Goal: Task Accomplishment & Management: Use online tool/utility

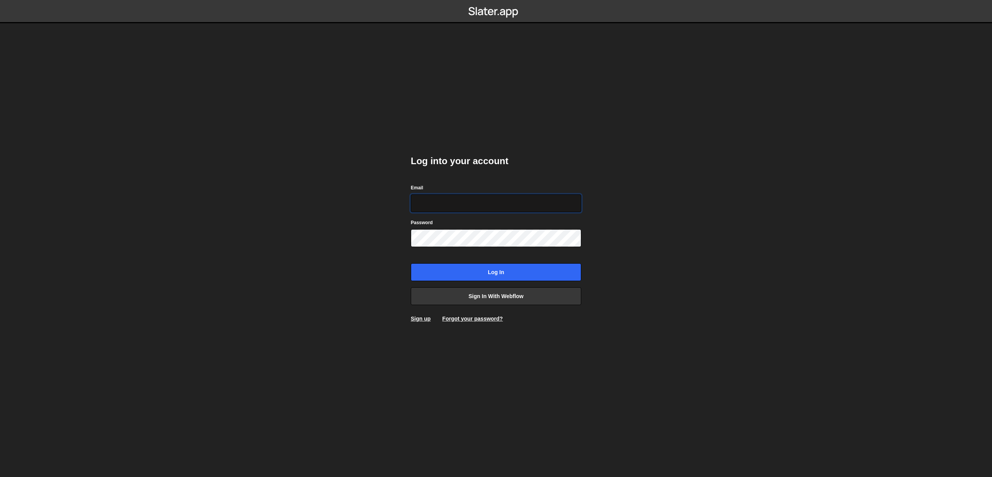
click at [437, 205] on input "Email" at bounding box center [496, 204] width 171 height 18
type input "[EMAIL_ADDRESS][DOMAIN_NAME]"
click at [491, 272] on input "Log in" at bounding box center [496, 273] width 171 height 18
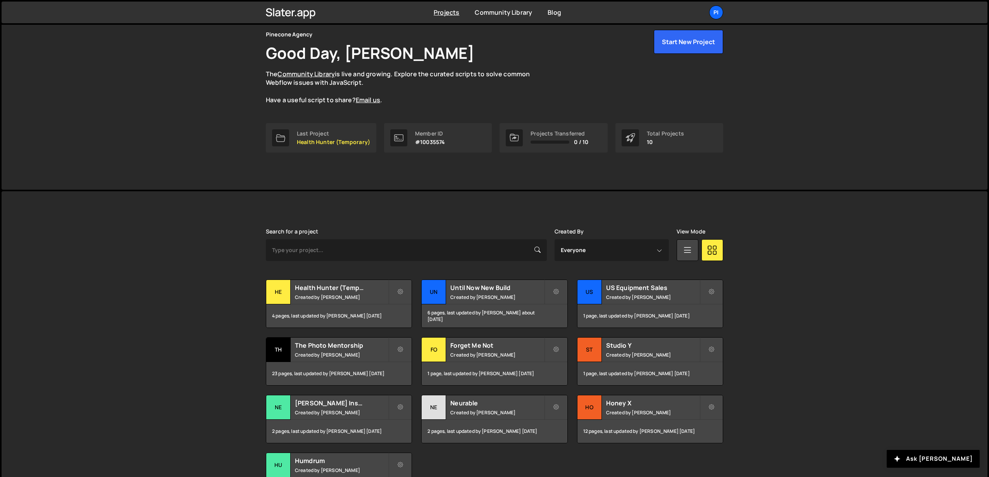
scroll to position [95, 0]
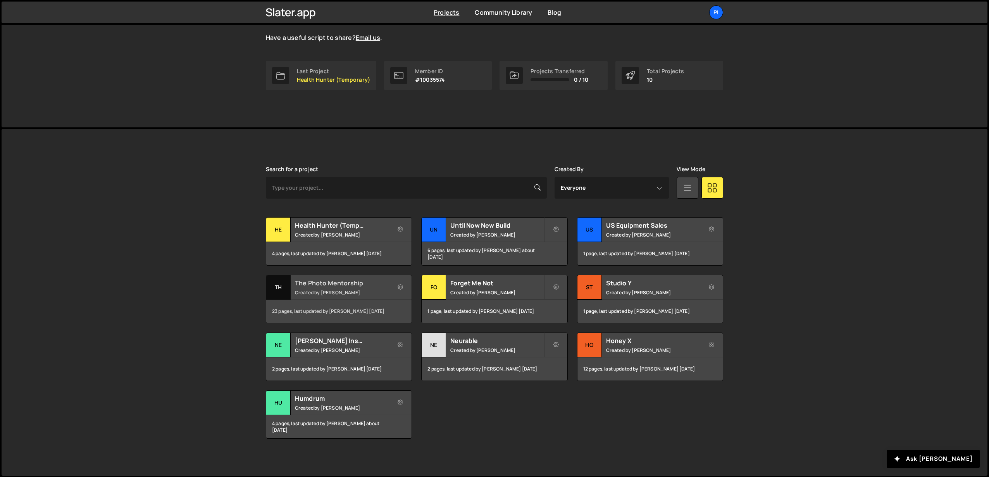
click at [318, 288] on div "The Photo Mentorship Created by Richard Burles" at bounding box center [338, 288] width 145 height 24
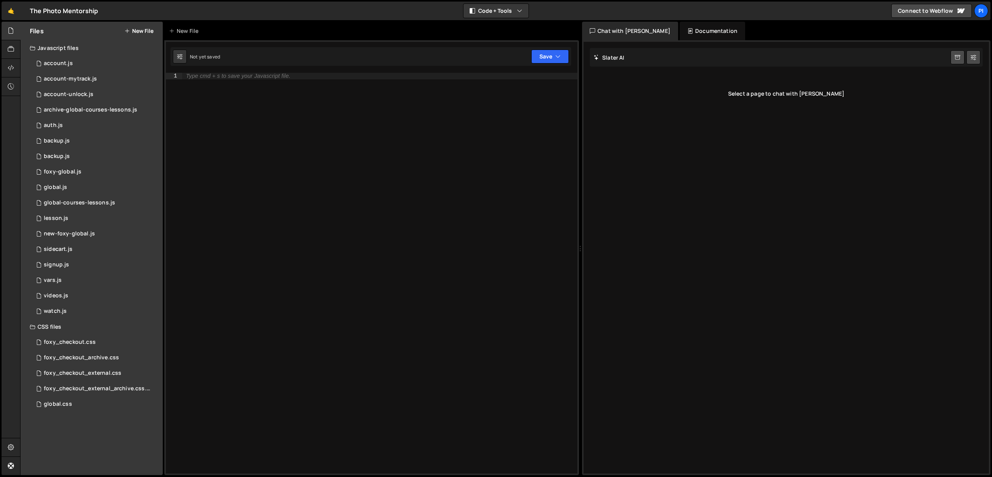
click at [125, 334] on div "CSS files" at bounding box center [92, 327] width 142 height 16
click at [110, 331] on div "CSS files" at bounding box center [92, 327] width 142 height 16
click at [89, 345] on div "foxy_checkout.css" at bounding box center [70, 342] width 52 height 7
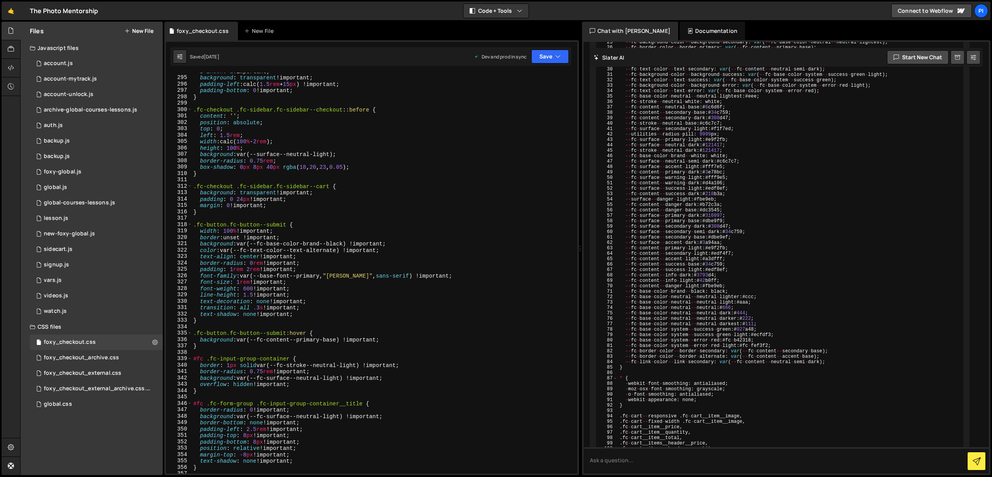
scroll to position [1879, 0]
type textarea "padding-left: calc(1.5rem + 15px) !important;"
click at [429, 83] on div "z-index : 1 !important ; background : transparent !important ; padding-left : c…" at bounding box center [383, 275] width 383 height 414
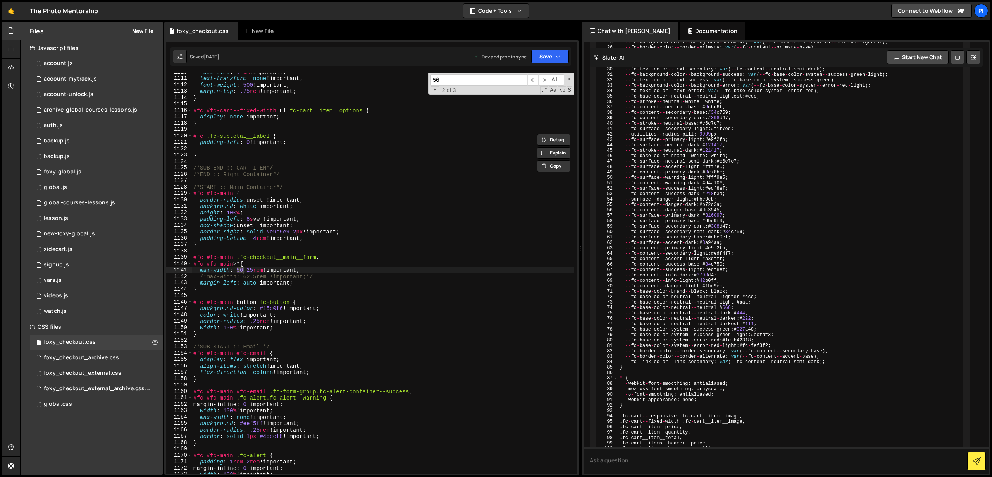
scroll to position [7173, 0]
type input "56.25"
click at [540, 80] on span "​" at bounding box center [543, 79] width 11 height 11
click at [255, 272] on div "font-size : 1 rem !important ; text-transform : none !important ; font-weight :…" at bounding box center [383, 276] width 383 height 414
drag, startPoint x: 253, startPoint y: 271, endPoint x: 238, endPoint y: 272, distance: 14.8
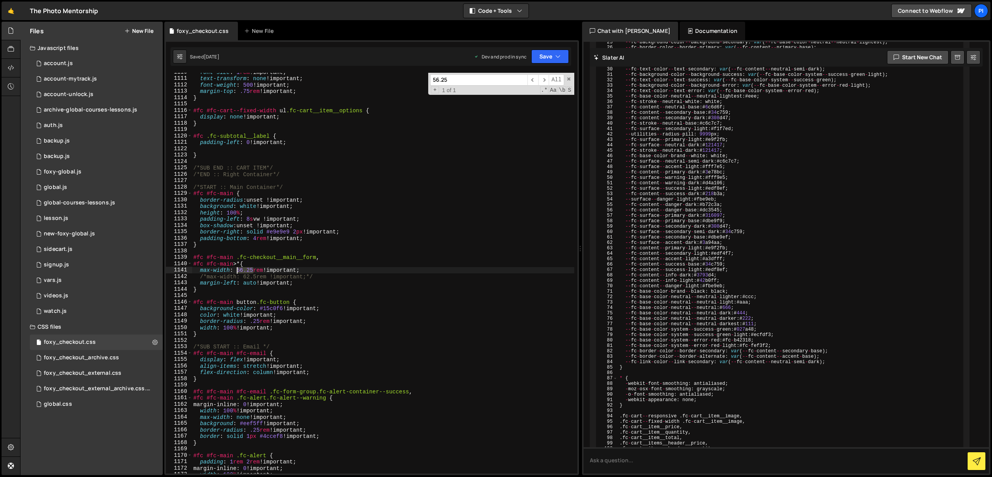
click at [238, 272] on div "font-size : 1 rem !important ; text-transform : none !important ; font-weight :…" at bounding box center [383, 276] width 383 height 414
click at [297, 273] on div "font-size : 1 rem !important ; text-transform : none !important ; font-weight :…" at bounding box center [383, 276] width 383 height 414
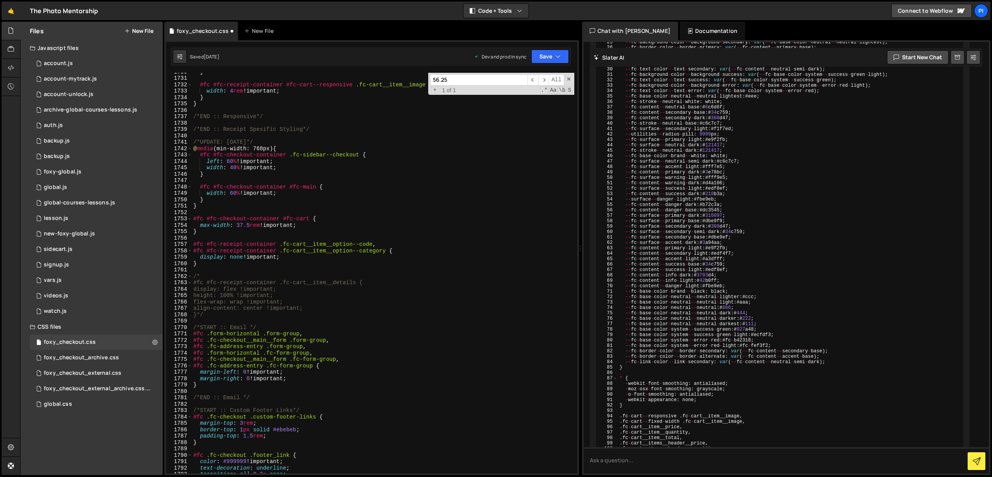
scroll to position [11277, 0]
click at [248, 228] on div "} #fc #fc-receipt-container #fc-cart--responsive .fc-cart__item__image { width …" at bounding box center [383, 276] width 383 height 414
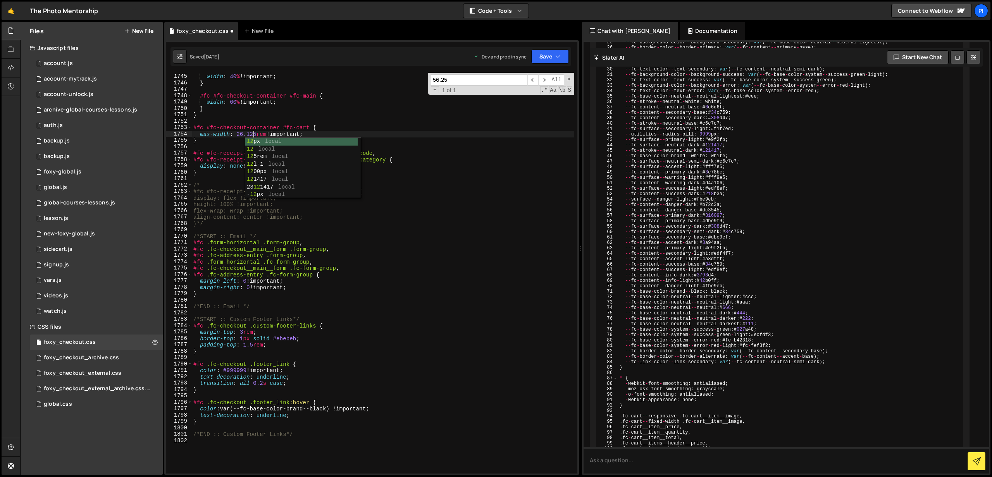
scroll to position [0, 4]
type textarea "max-width: 26.125rem !important;"
click at [541, 55] on button "Save" at bounding box center [550, 57] width 38 height 14
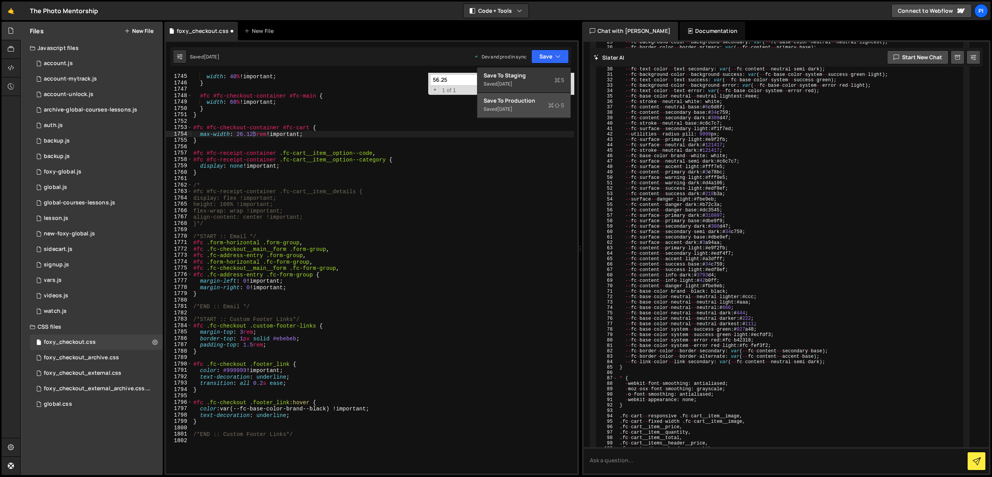
click at [512, 107] on div "4 days ago" at bounding box center [504, 109] width 15 height 7
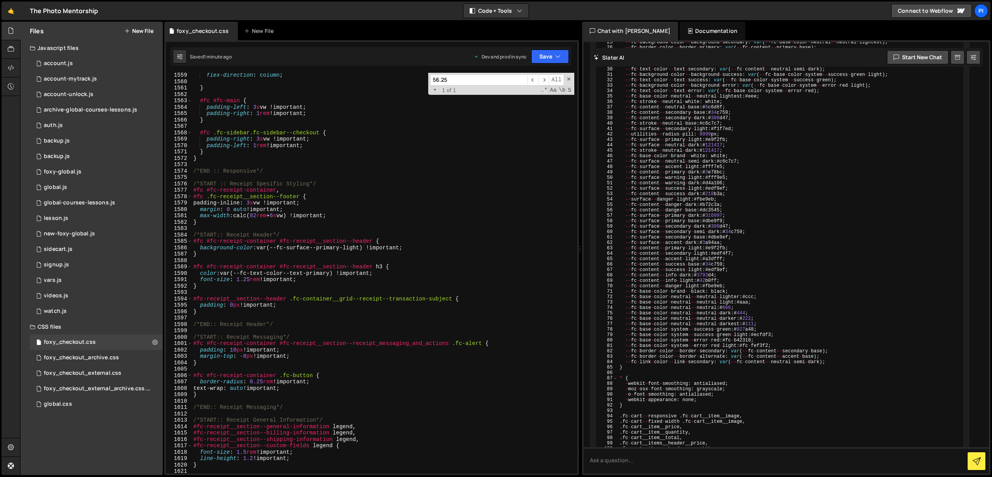
scroll to position [10155, 0]
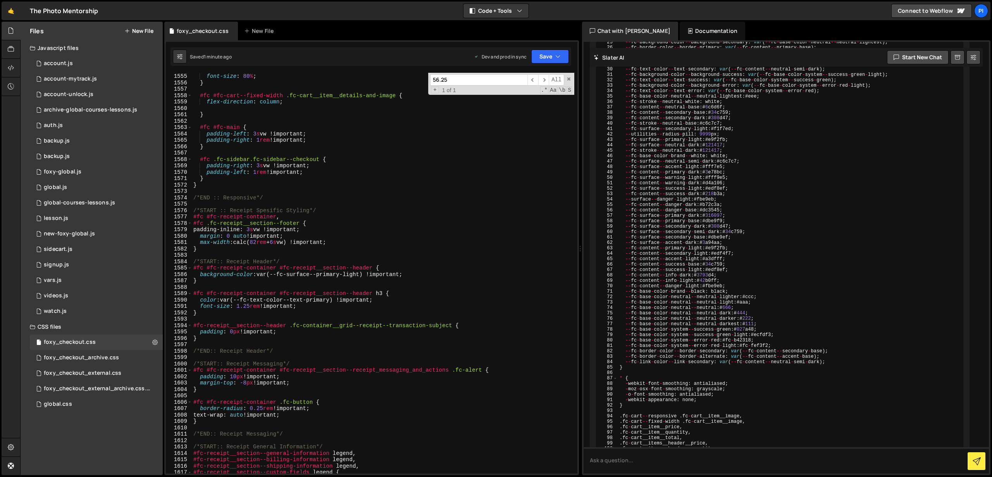
click at [480, 81] on input "56.25" at bounding box center [478, 79] width 97 height 11
click at [536, 81] on span "​" at bounding box center [532, 79] width 11 height 11
click at [541, 81] on span "​" at bounding box center [543, 79] width 11 height 11
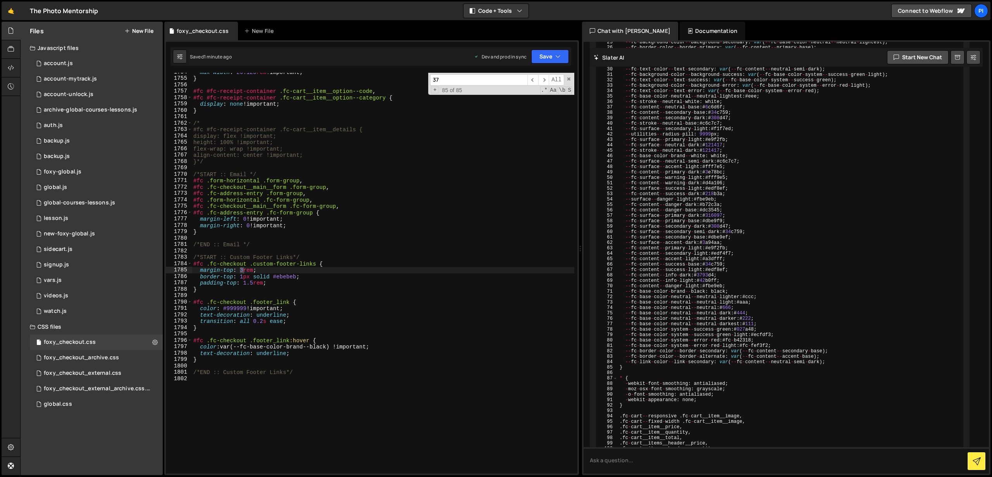
scroll to position [228, 0]
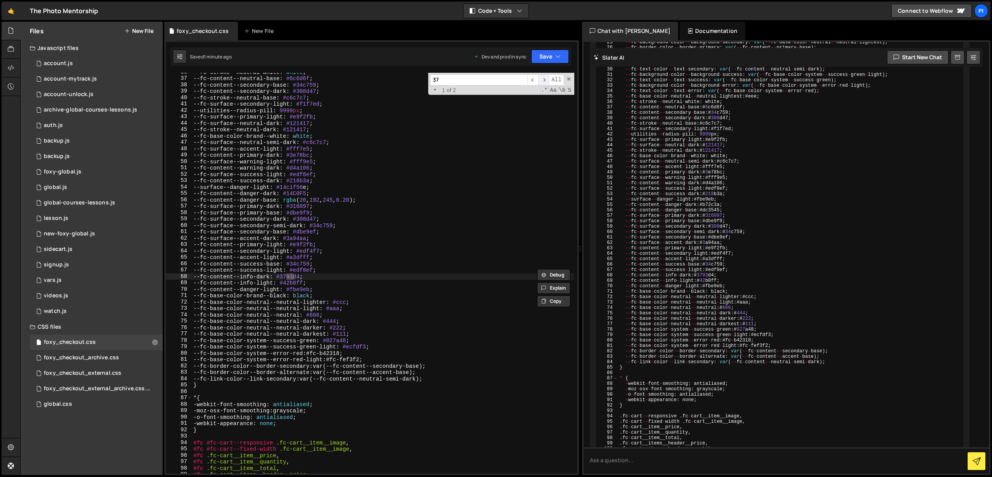
type input "37"
click at [544, 81] on span "​" at bounding box center [543, 79] width 11 height 11
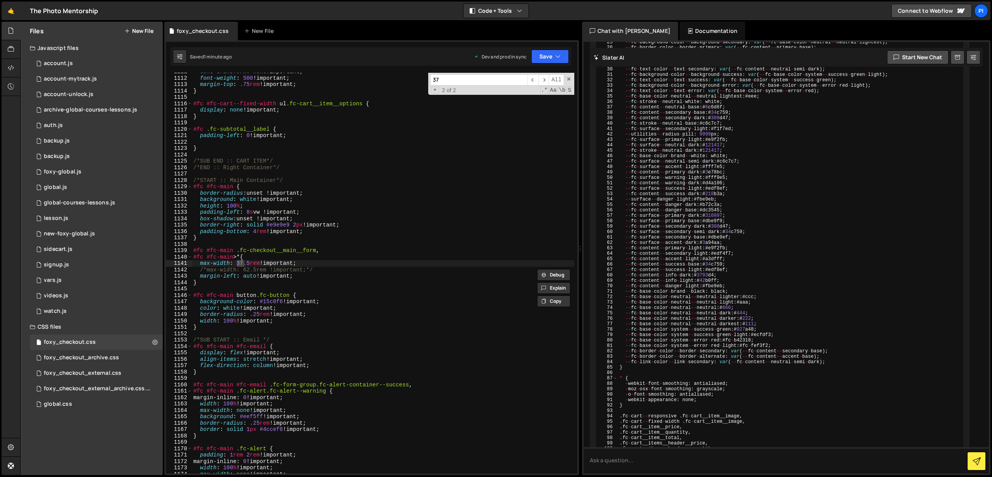
scroll to position [7180, 0]
click at [244, 261] on div "text-transform : none !important ; font-weight : 500 !important ; margin-top : …" at bounding box center [383, 273] width 383 height 401
drag, startPoint x: 249, startPoint y: 262, endPoint x: 258, endPoint y: 259, distance: 8.9
click at [250, 262] on div "text-transform : none !important ; font-weight : 500 !important ; margin-top : …" at bounding box center [383, 275] width 383 height 414
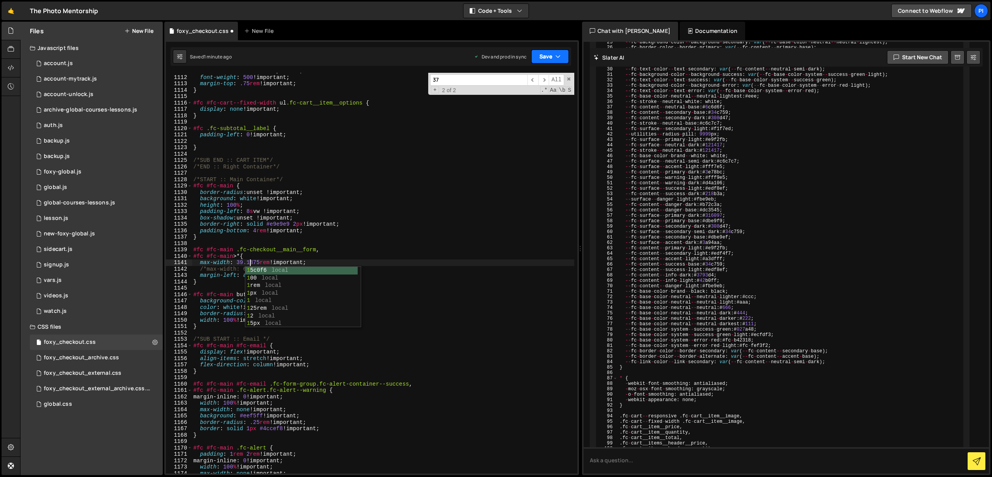
click at [543, 57] on button "Save" at bounding box center [550, 57] width 38 height 14
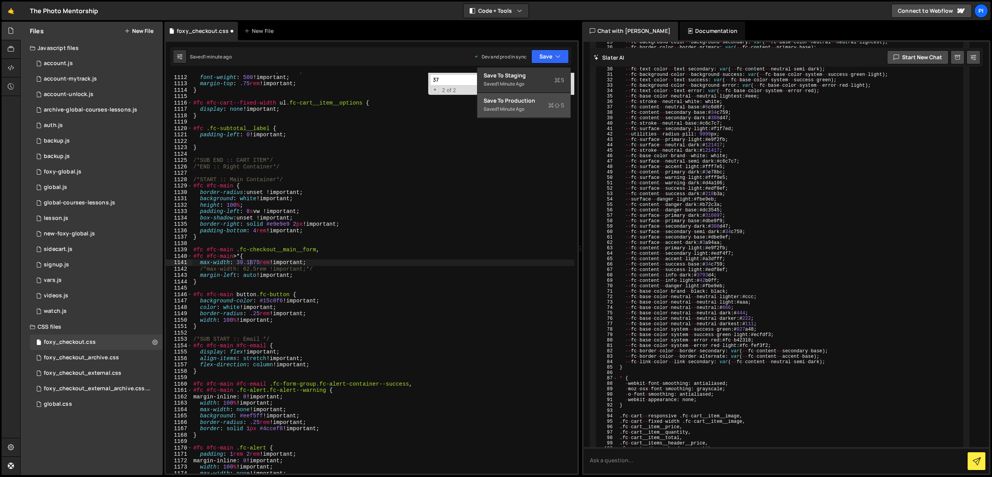
click at [507, 107] on div "1 minute ago" at bounding box center [510, 109] width 27 height 7
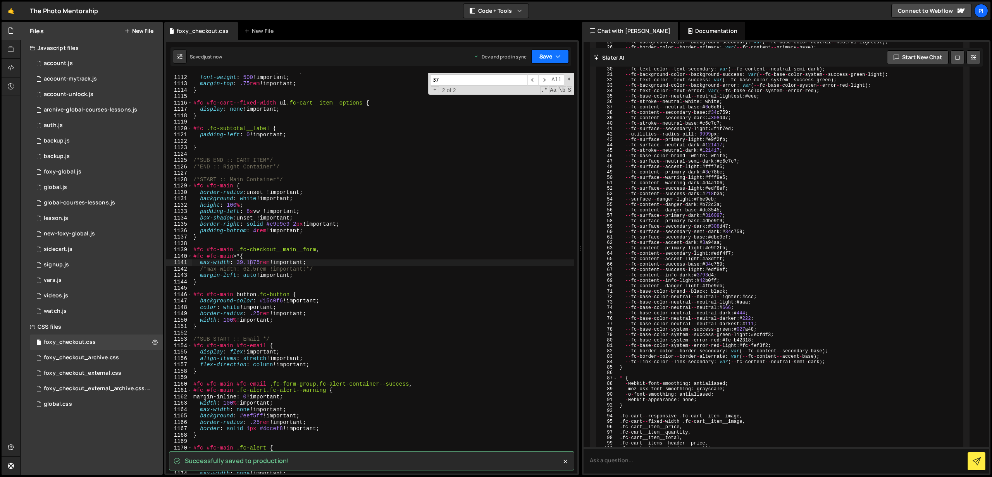
click at [545, 57] on button "Save" at bounding box center [550, 57] width 38 height 14
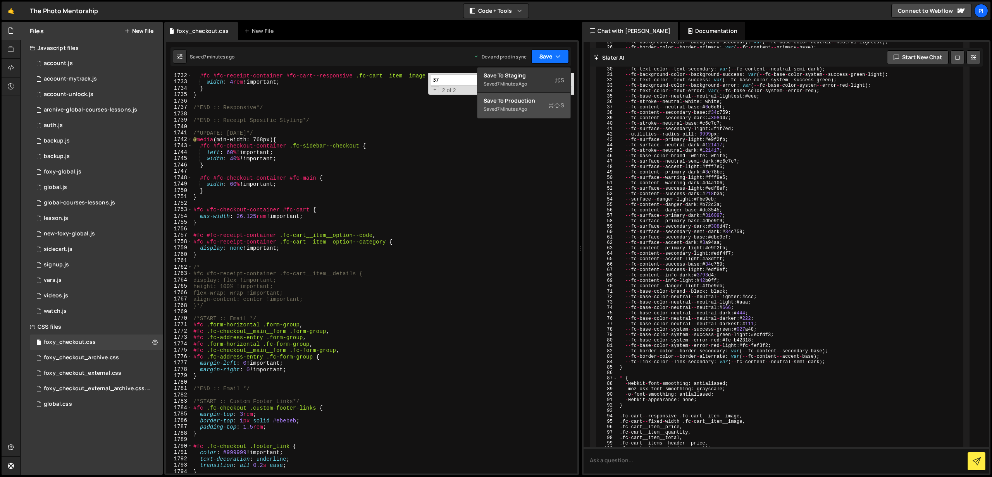
scroll to position [11286, 0]
click at [231, 154] on div "#fc #fc-receipt-container #fc-cart--responsive .fc-cart__item__image { width : …" at bounding box center [383, 274] width 383 height 414
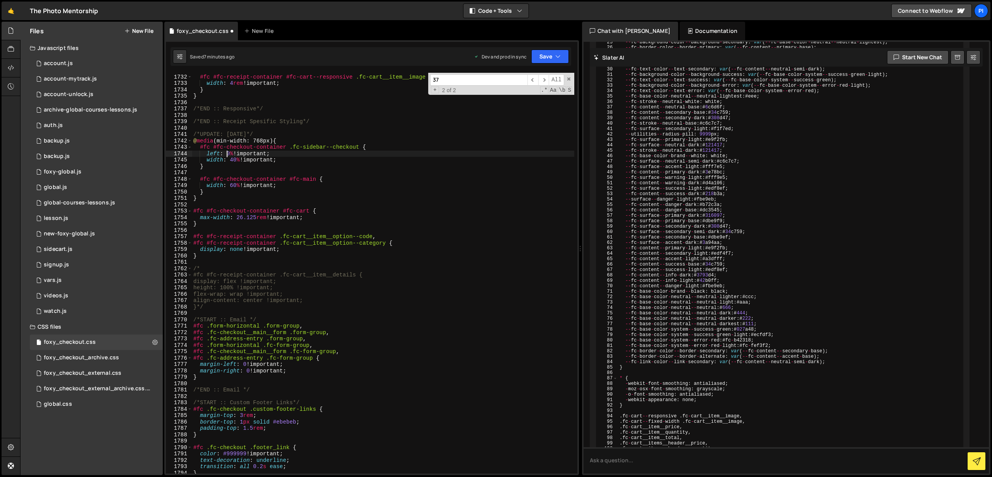
scroll to position [0, 3]
click at [248, 140] on div "#fc #fc-receipt-container #fc-cart--responsive .fc-cart__item__image { width : …" at bounding box center [383, 274] width 383 height 414
click at [233, 161] on div "#fc #fc-receipt-container #fc-cart--responsive .fc-cart__item__image { width : …" at bounding box center [383, 274] width 383 height 414
click at [233, 155] on div "#fc #fc-receipt-container #fc-cart--responsive .fc-cart__item__image { width : …" at bounding box center [383, 274] width 383 height 414
click at [233, 184] on div "#fc #fc-receipt-container #fc-cart--responsive .fc-cart__item__image { width : …" at bounding box center [383, 274] width 383 height 414
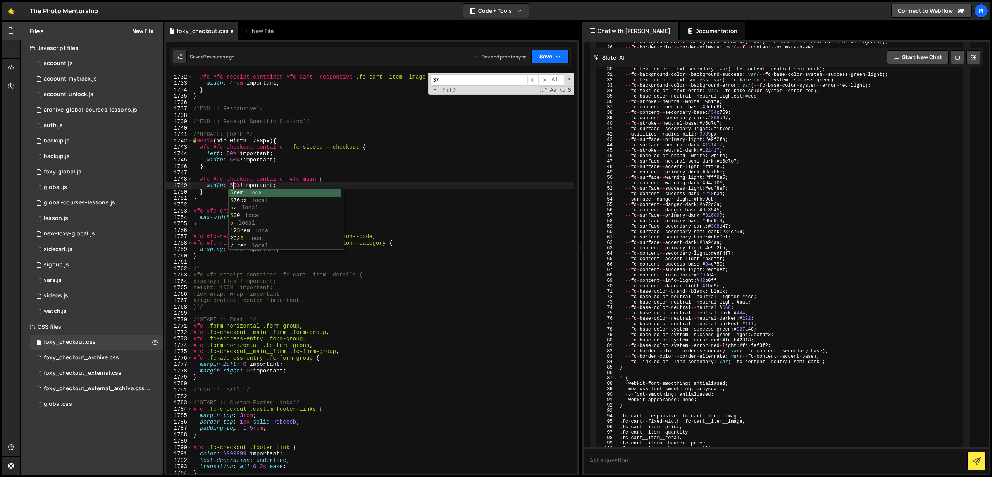
click at [547, 61] on button "Save" at bounding box center [550, 57] width 38 height 14
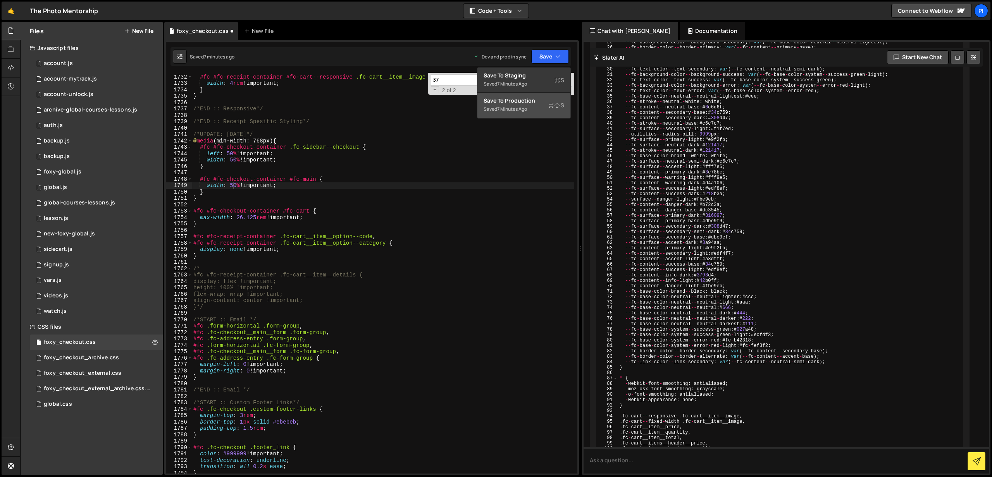
click at [535, 105] on div "Saved 7 minutes ago" at bounding box center [524, 109] width 81 height 9
click at [232, 156] on div "#fc #fc-receipt-container #fc-cart--responsive .fc-cart__item__image { width : …" at bounding box center [383, 274] width 383 height 414
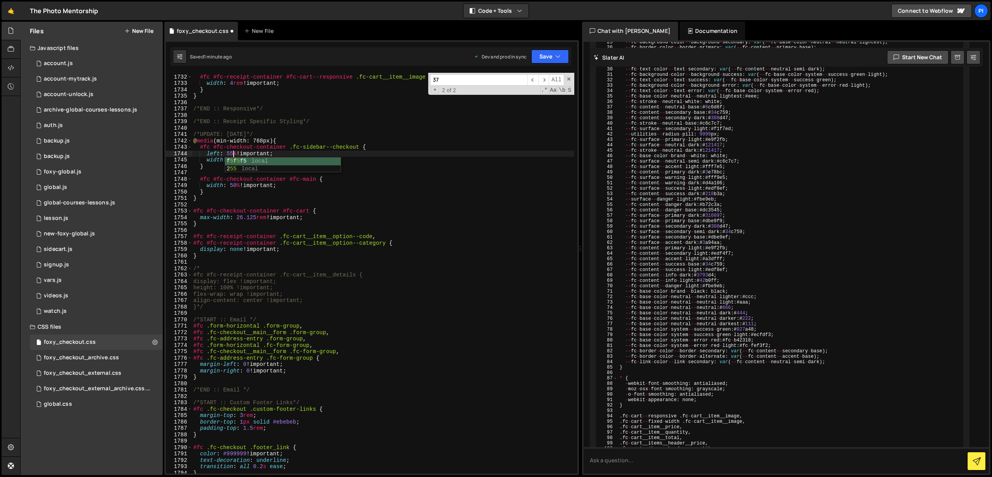
click at [263, 137] on div "#fc #fc-receipt-container #fc-cart--responsive .fc-cart__item__image { width : …" at bounding box center [383, 274] width 383 height 414
click at [235, 183] on div "#fc #fc-receipt-container #fc-cart--responsive .fc-cart__item__image { width : …" at bounding box center [383, 276] width 383 height 414
drag, startPoint x: 237, startPoint y: 189, endPoint x: 267, endPoint y: 177, distance: 32.7
click at [237, 189] on div "#fc #fc-receipt-container #fc-cart--responsive .fc-cart__item__image { width : …" at bounding box center [383, 276] width 383 height 414
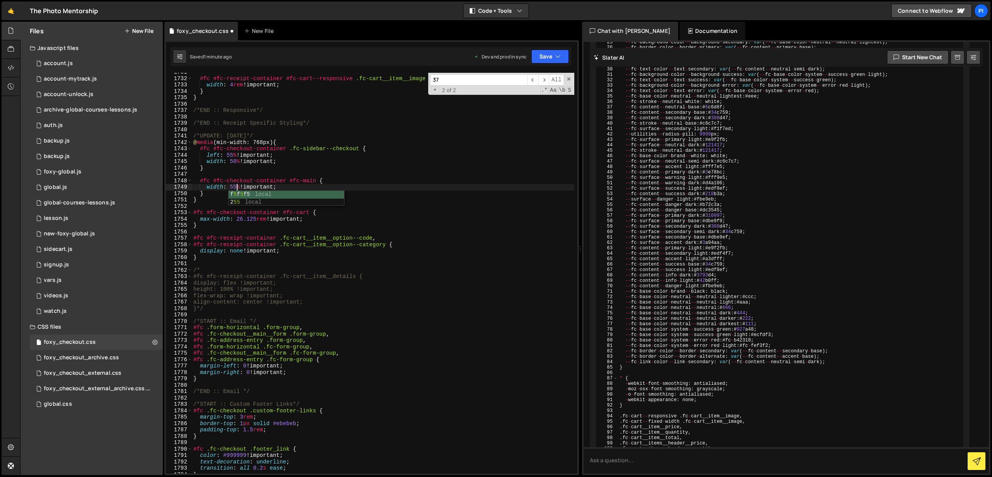
scroll to position [0, 3]
drag, startPoint x: 235, startPoint y: 163, endPoint x: 240, endPoint y: 162, distance: 5.1
click at [236, 163] on div "#fc #fc-receipt-container #fc-cart--responsive .fc-cart__item__image { width : …" at bounding box center [383, 276] width 383 height 414
click at [562, 59] on button "Save" at bounding box center [550, 57] width 38 height 14
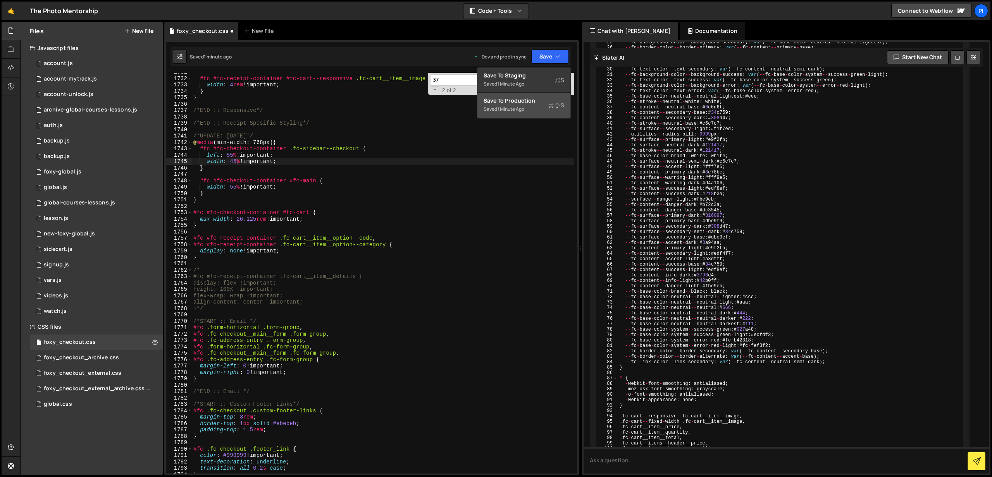
click at [526, 103] on div "Save to Production S" at bounding box center [524, 101] width 81 height 8
click at [238, 161] on div "#fc #fc-receipt-container #fc-cart--responsive .fc-cart__item__image { width : …" at bounding box center [383, 276] width 383 height 414
click at [242, 161] on div "#fc #fc-receipt-container #fc-cart--responsive .fc-cart__item__image { width : …" at bounding box center [383, 276] width 383 height 414
click at [238, 162] on div "#fc #fc-receipt-container #fc-cart--responsive .fc-cart__item__image { width : …" at bounding box center [383, 276] width 383 height 414
click at [233, 155] on div "#fc #fc-receipt-container #fc-cart--responsive .fc-cart__item__image { width : …" at bounding box center [383, 276] width 383 height 414
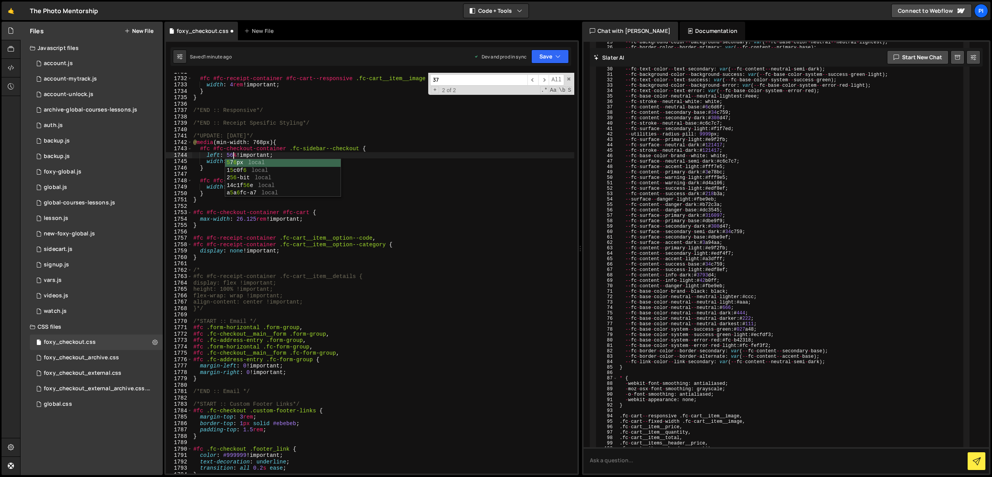
click at [257, 145] on div "#fc #fc-receipt-container #fc-cart--responsive .fc-cart__item__image { width : …" at bounding box center [383, 276] width 383 height 414
click at [237, 186] on div "#fc #fc-receipt-container #fc-cart--responsive .fc-cart__item__image { width : …" at bounding box center [383, 276] width 383 height 414
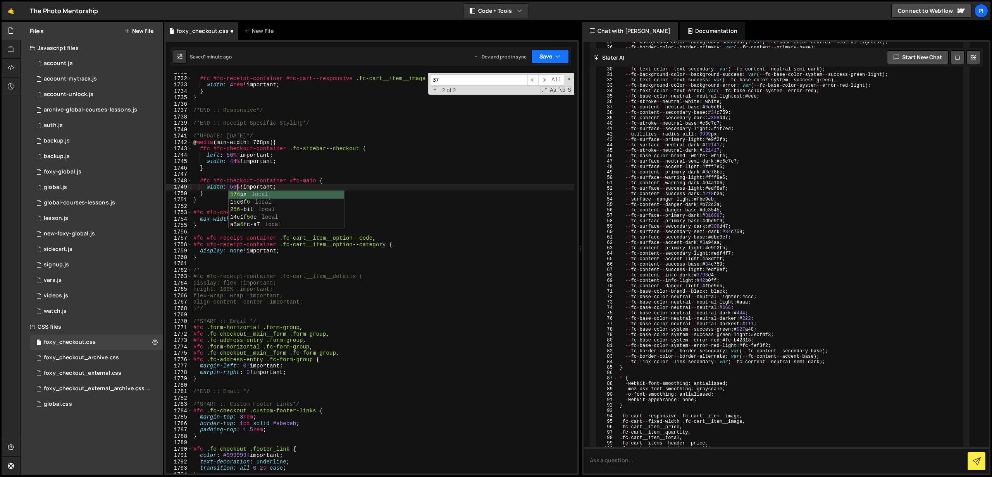
click at [563, 56] on button "Save" at bounding box center [550, 57] width 38 height 14
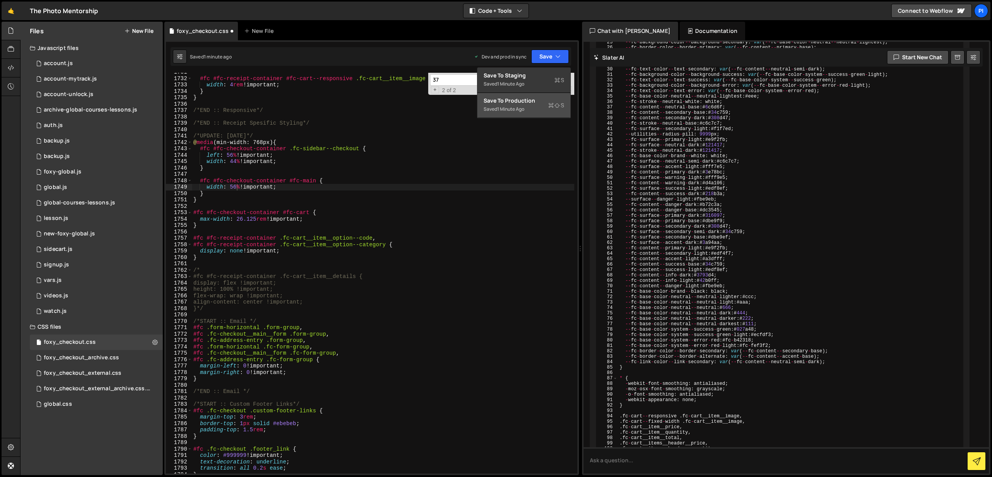
click at [523, 97] on div "Save to Production S" at bounding box center [524, 101] width 81 height 8
click at [236, 160] on div "#fc #fc-receipt-container #fc-cart--responsive .fc-cart__item__image { width : …" at bounding box center [383, 276] width 383 height 414
click at [235, 156] on div "#fc #fc-receipt-container #fc-cart--responsive .fc-cart__item__image { width : …" at bounding box center [383, 276] width 383 height 414
click at [236, 188] on div "#fc #fc-receipt-container #fc-cart--responsive .fc-cart__item__image { width : …" at bounding box center [383, 276] width 383 height 414
type textarea "width: 54% !important;"
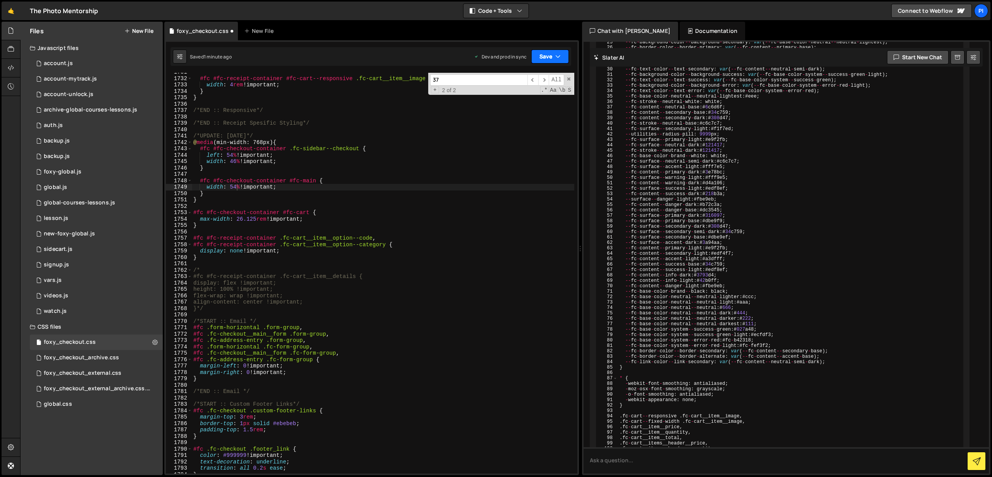
click at [543, 62] on button "Save" at bounding box center [550, 57] width 38 height 14
click at [550, 99] on div "Save to Production S" at bounding box center [524, 101] width 81 height 8
click at [547, 59] on button "Save" at bounding box center [550, 57] width 38 height 14
click at [535, 103] on div "Save to Production S" at bounding box center [524, 101] width 81 height 8
